Goal: Navigation & Orientation: Understand site structure

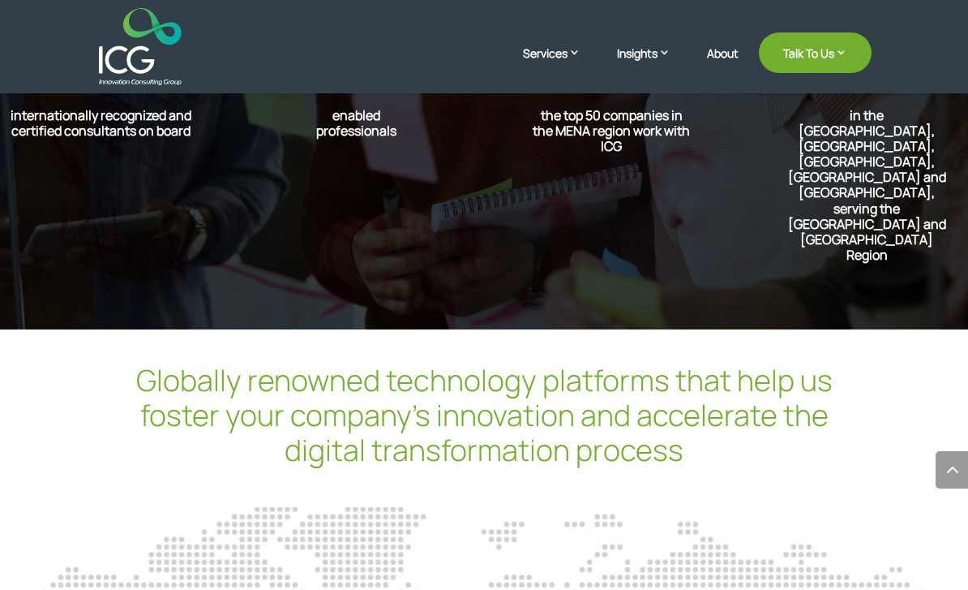
click at [133, 58] on img at bounding box center [140, 46] width 82 height 77
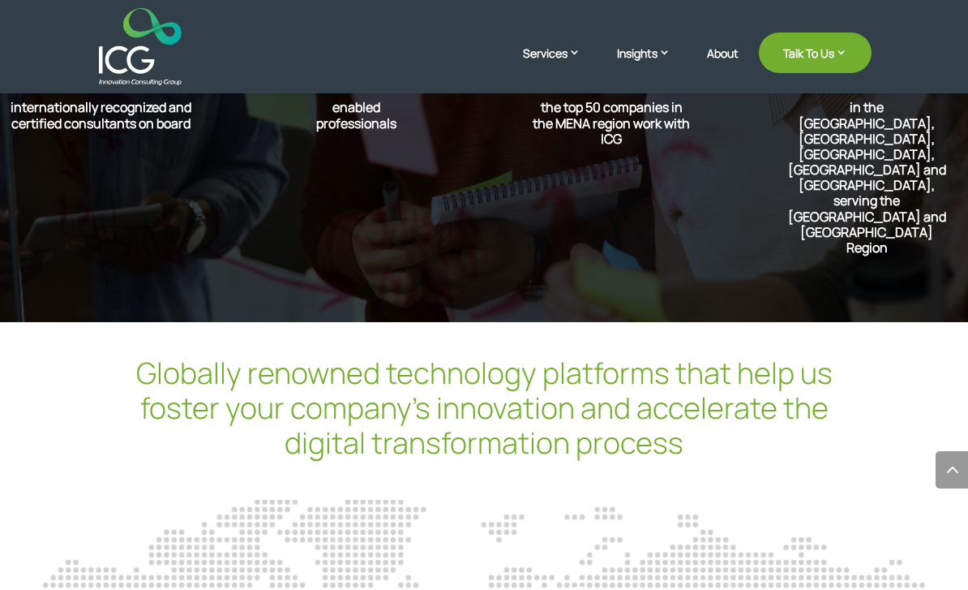
scroll to position [3801, 0]
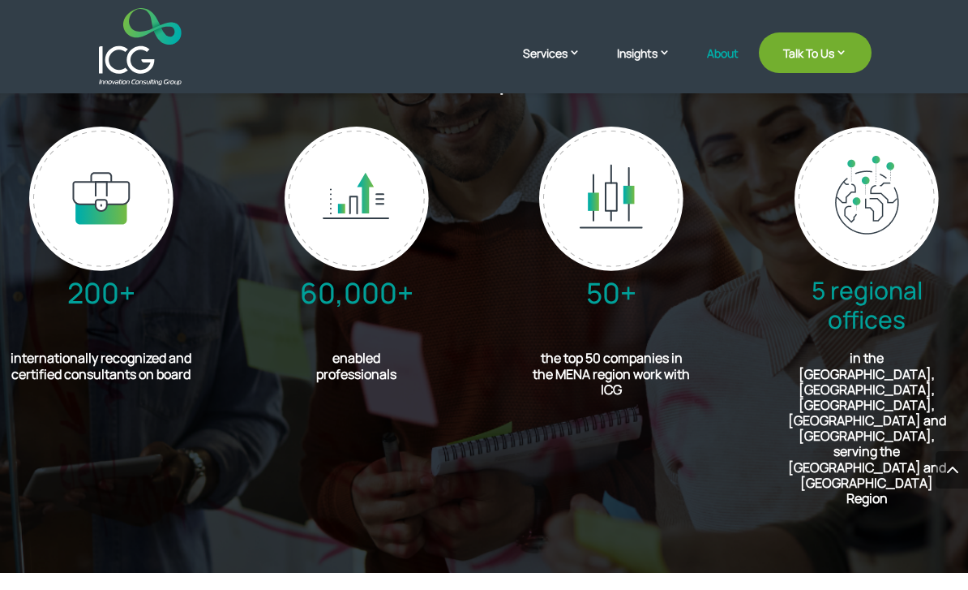
click at [712, 58] on link "About" at bounding box center [723, 66] width 32 height 38
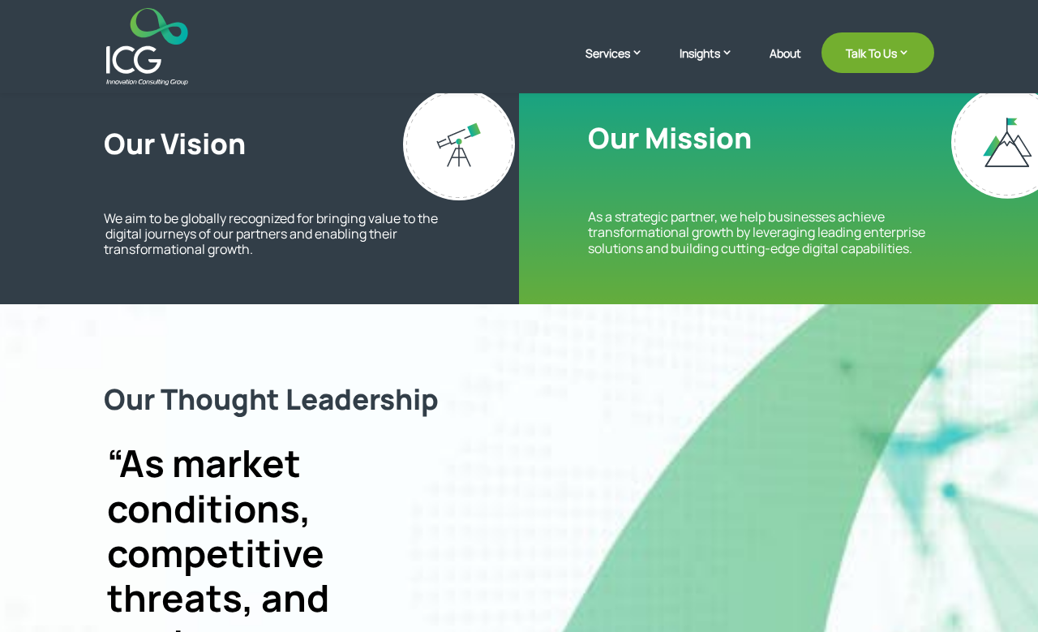
scroll to position [397, 0]
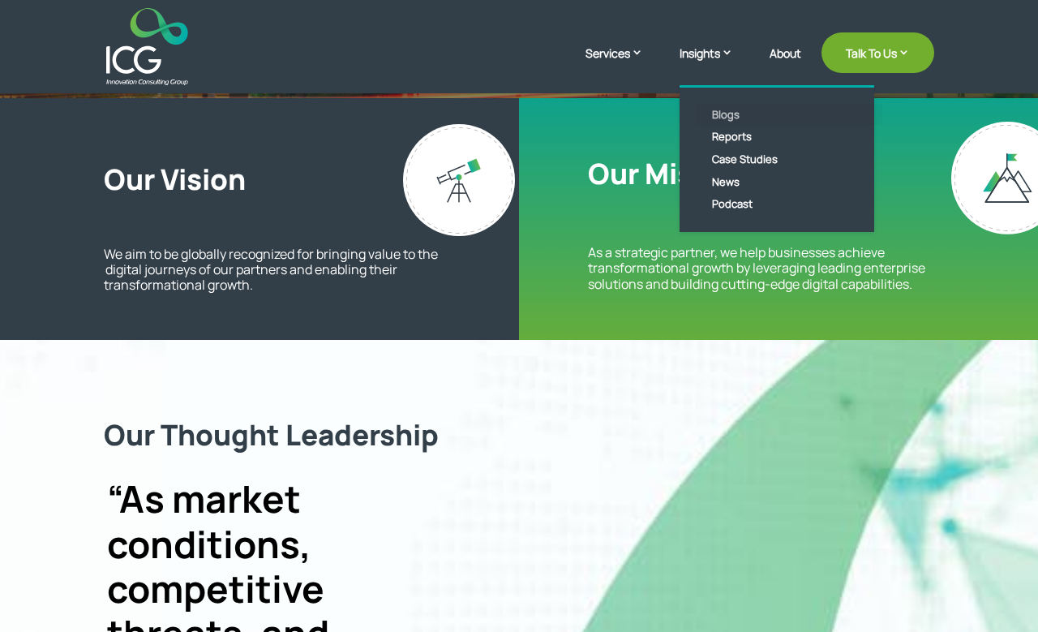
click at [698, 119] on link "Blogs" at bounding box center [789, 115] width 187 height 23
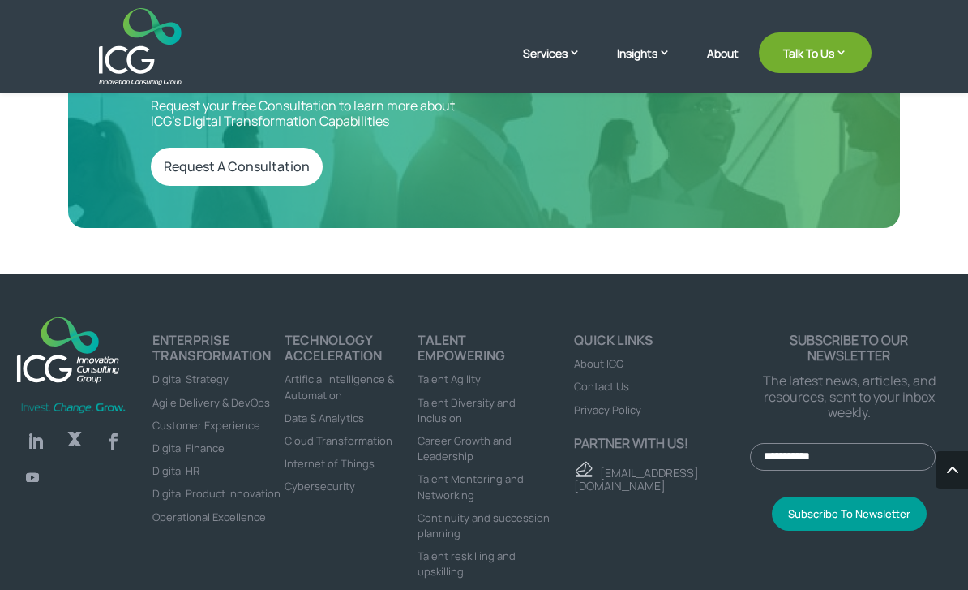
scroll to position [3050, 0]
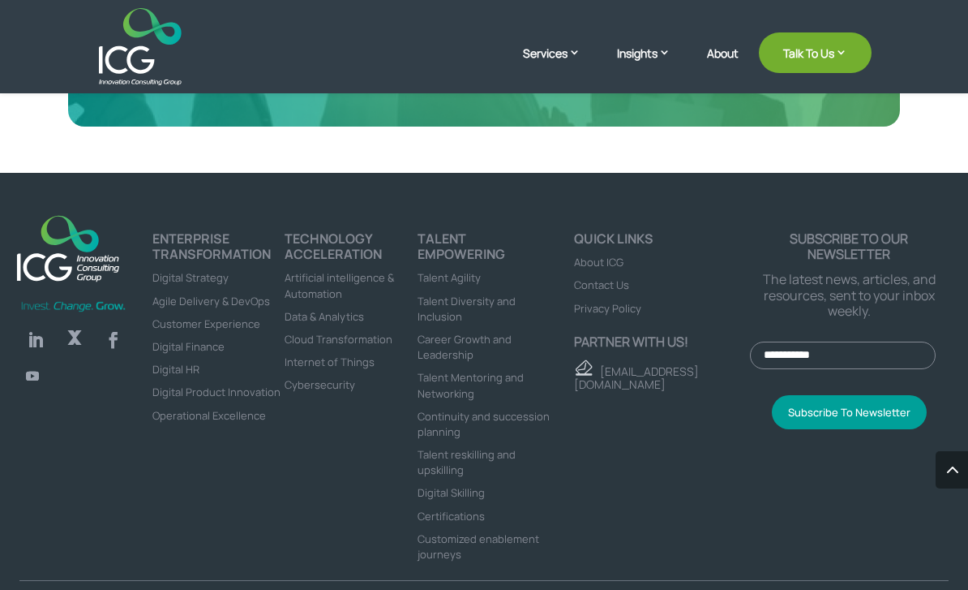
click at [144, 60] on img at bounding box center [140, 46] width 82 height 77
